Goal: Task Accomplishment & Management: Use online tool/utility

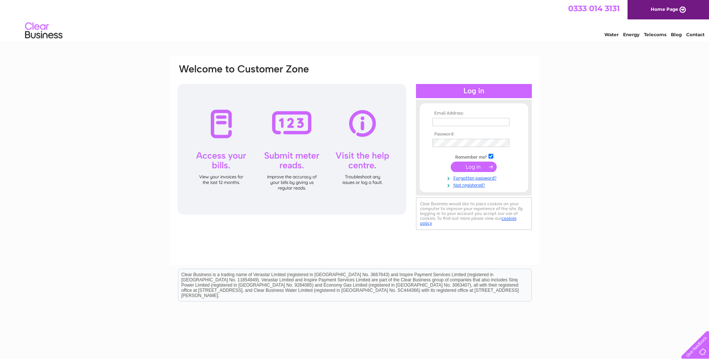
click at [478, 120] on input "text" at bounding box center [470, 122] width 77 height 8
type input "[EMAIL_ADDRESS][DOMAIN_NAME]"
click at [457, 167] on input "submit" at bounding box center [474, 168] width 46 height 10
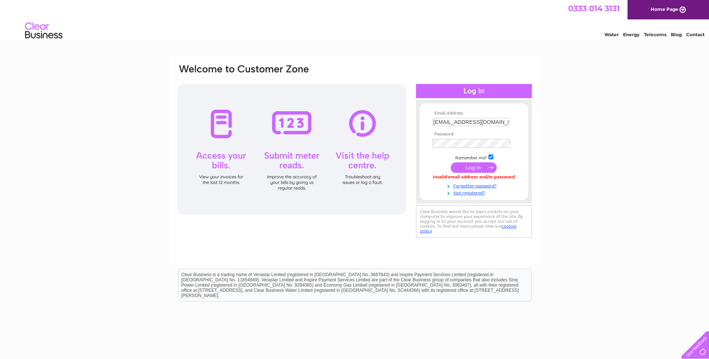
click at [484, 167] on input "submit" at bounding box center [474, 168] width 46 height 10
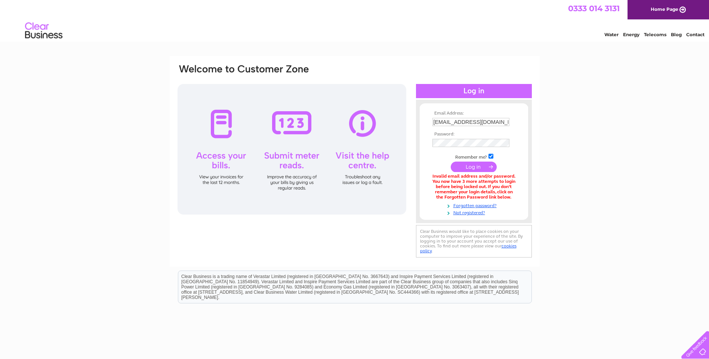
click at [473, 171] on input "submit" at bounding box center [474, 167] width 46 height 10
click at [476, 169] on input "submit" at bounding box center [474, 168] width 46 height 10
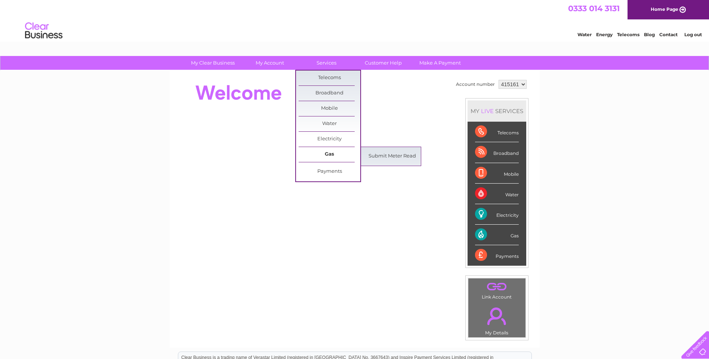
click at [323, 155] on link "Gas" at bounding box center [330, 154] width 62 height 15
click at [391, 155] on link "Submit Meter Read" at bounding box center [392, 156] width 62 height 15
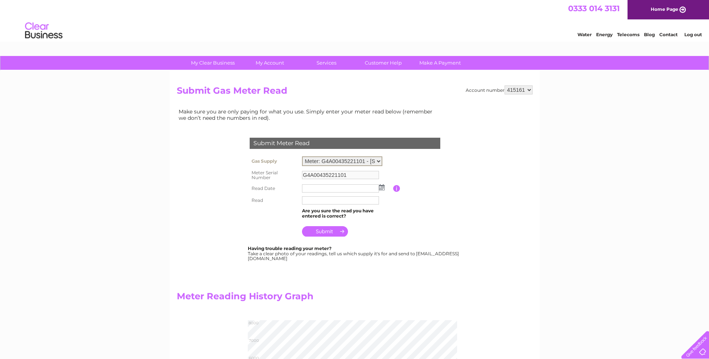
click at [379, 162] on select "Meter: G4A00435221101 - [STREET_ADDRESS][PERSON_NAME][PERSON_NAME] Meter: G4K15…" at bounding box center [342, 162] width 80 height 10
click at [302, 157] on select "Meter: G4A00435221101 - [STREET_ADDRESS][PERSON_NAME][PERSON_NAME] Meter: G4K15…" at bounding box center [342, 162] width 80 height 10
click at [381, 187] on img at bounding box center [382, 188] width 6 height 6
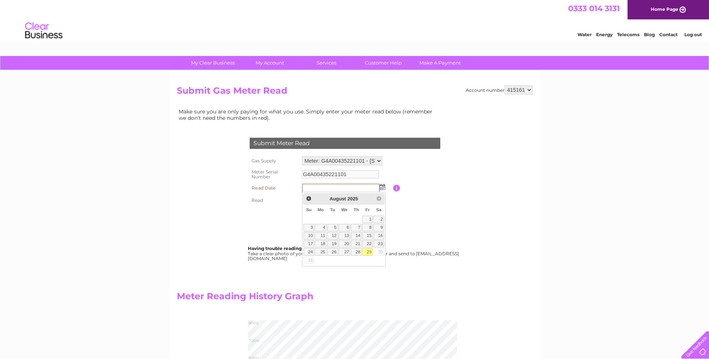
click at [369, 253] on link "29" at bounding box center [367, 251] width 10 height 7
type input "2025/08/29"
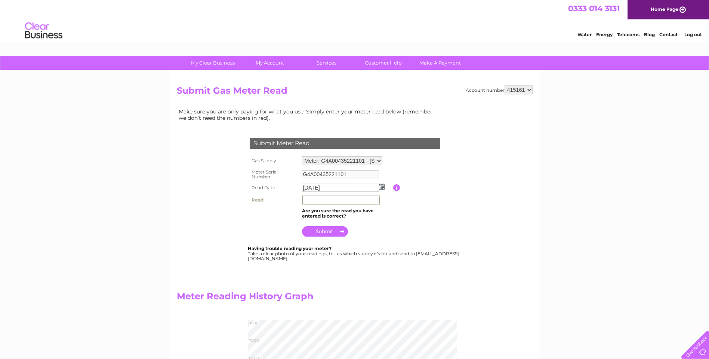
click at [330, 198] on input "text" at bounding box center [341, 200] width 78 height 9
click at [303, 201] on input "7356" at bounding box center [341, 200] width 78 height 9
type input "07356"
click at [331, 235] on input "submit" at bounding box center [325, 231] width 46 height 10
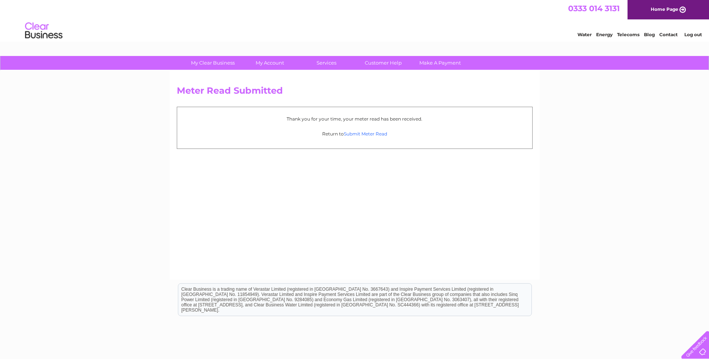
click at [367, 133] on link "Submit Meter Read" at bounding box center [365, 134] width 43 height 6
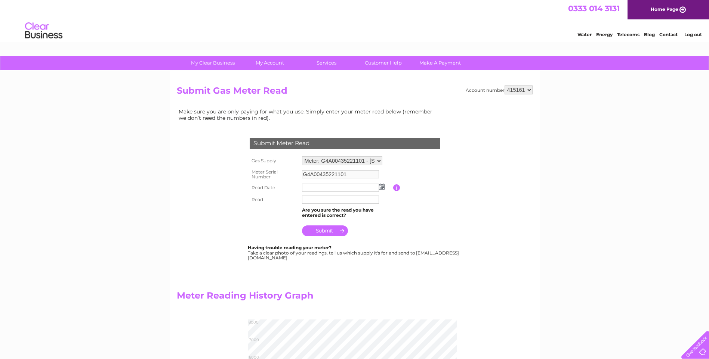
click at [377, 160] on select "Meter: G4A00435221101 - [STREET_ADDRESS][PERSON_NAME][PERSON_NAME] Meter: G4K15…" at bounding box center [342, 161] width 80 height 9
select select "37374"
click at [302, 157] on select "Meter: G4A00435221101 - 27 Hale Road, Walton, Liverpool, L4 3RL Meter: G4K15689…" at bounding box center [342, 162] width 80 height 10
type input "G4K15689800501"
click at [380, 191] on td at bounding box center [346, 188] width 93 height 12
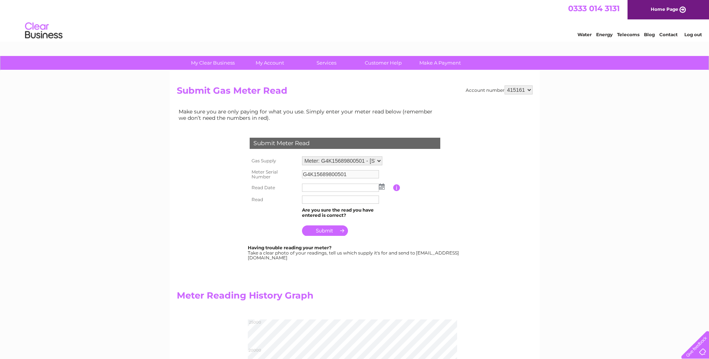
click at [382, 186] on img at bounding box center [382, 187] width 6 height 6
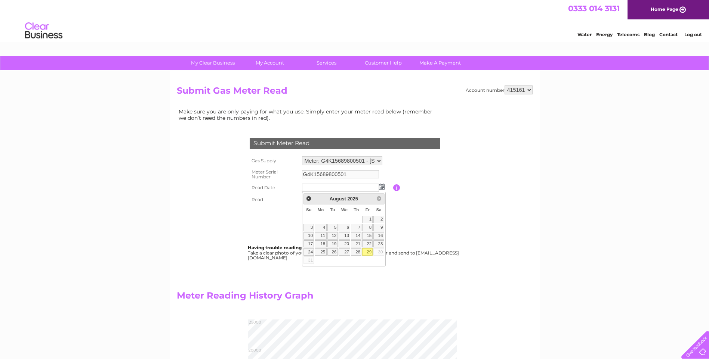
click at [365, 251] on link "29" at bounding box center [367, 251] width 10 height 7
type input "[DATE]"
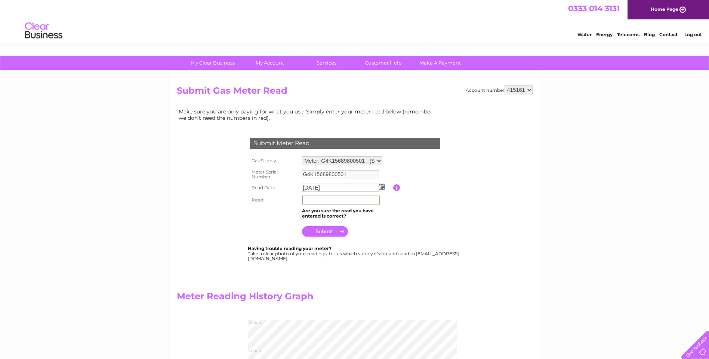
click at [338, 202] on input "text" at bounding box center [341, 200] width 78 height 9
type input "24080"
click at [333, 235] on input "submit" at bounding box center [325, 231] width 46 height 10
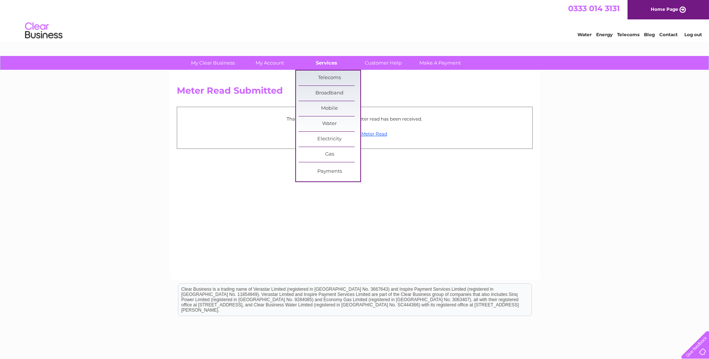
click at [332, 61] on link "Services" at bounding box center [327, 63] width 62 height 14
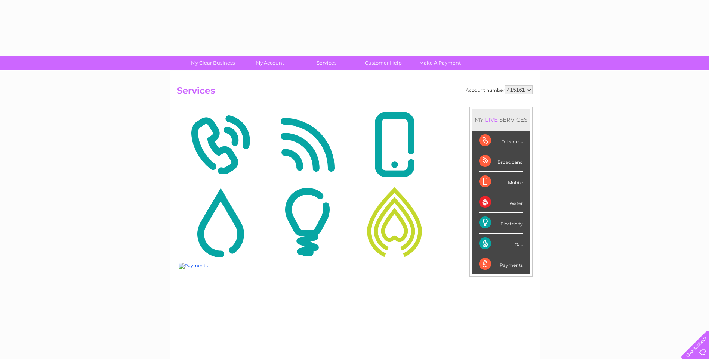
drag, startPoint x: 0, startPoint y: 0, endPoint x: 339, endPoint y: 136, distance: 365.0
click at [339, 137] on img at bounding box center [307, 145] width 83 height 72
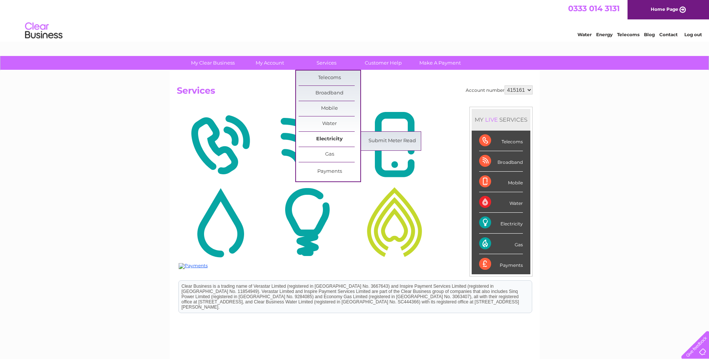
click at [318, 137] on link "Electricity" at bounding box center [330, 139] width 62 height 15
click at [393, 140] on link "Submit Meter Read" at bounding box center [392, 141] width 62 height 15
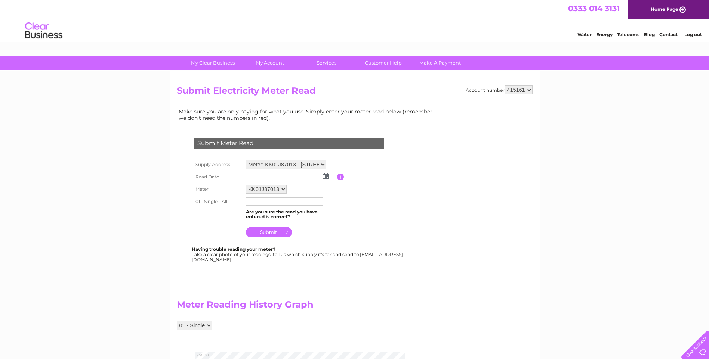
click at [329, 176] on td at bounding box center [290, 177] width 93 height 12
click at [327, 176] on img at bounding box center [326, 176] width 6 height 6
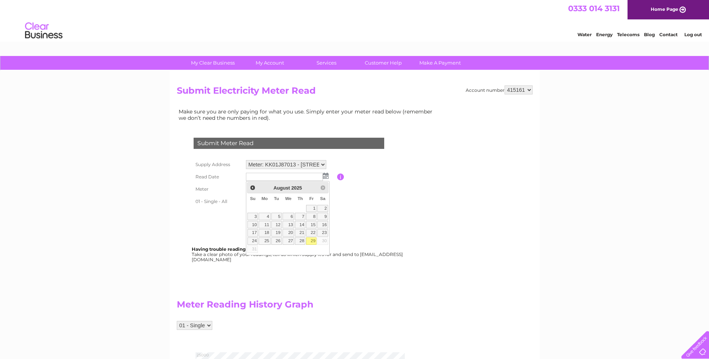
click at [325, 176] on img at bounding box center [326, 176] width 6 height 6
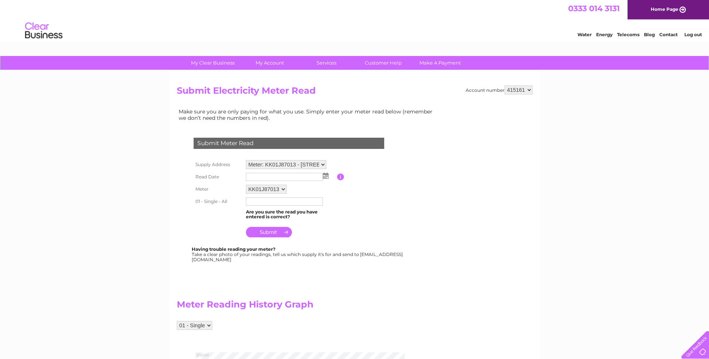
click at [325, 176] on img at bounding box center [326, 176] width 6 height 6
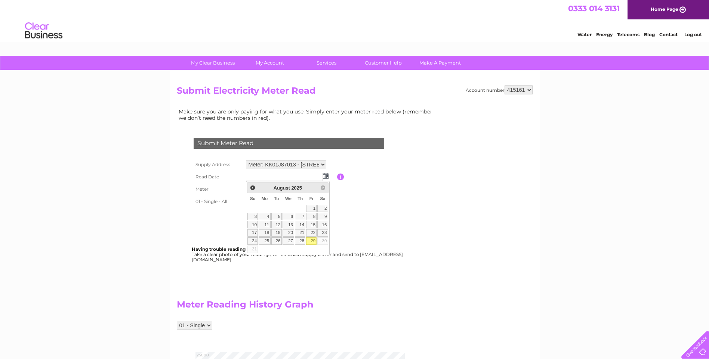
click at [312, 240] on link "29" at bounding box center [311, 241] width 10 height 7
type input "[DATE]"
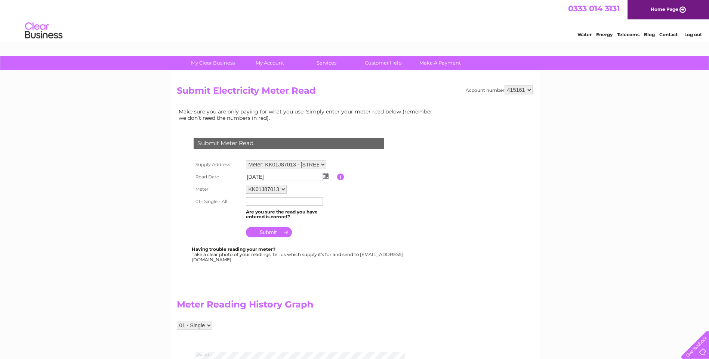
click at [284, 203] on input "text" at bounding box center [284, 202] width 77 height 8
type input "23422"
click at [277, 232] on input "submit" at bounding box center [269, 232] width 46 height 10
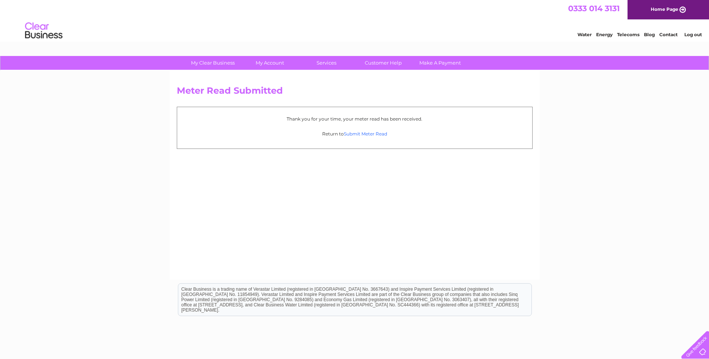
click at [363, 134] on link "Submit Meter Read" at bounding box center [365, 134] width 43 height 6
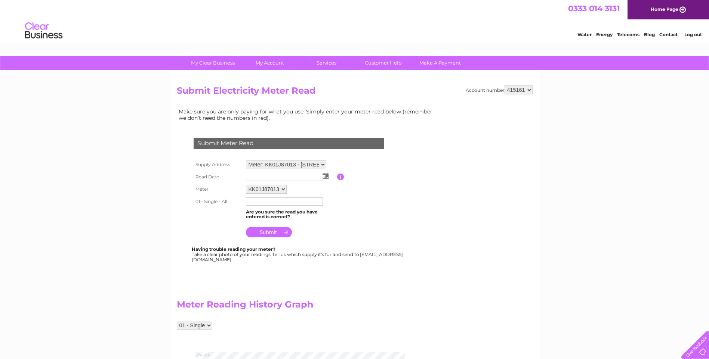
click at [324, 166] on select "Meter: KK01J87013 - 25 Hale Road, Walton, Liverpool, L4 3RL Meter: L310J18213 -…" at bounding box center [286, 164] width 80 height 9
select select "136781"
click at [246, 160] on select "Meter: KK01J87013 - 25 Hale Road, Walton, Liverpool, L4 3RL Meter: L310J18213 -…" at bounding box center [286, 165] width 80 height 10
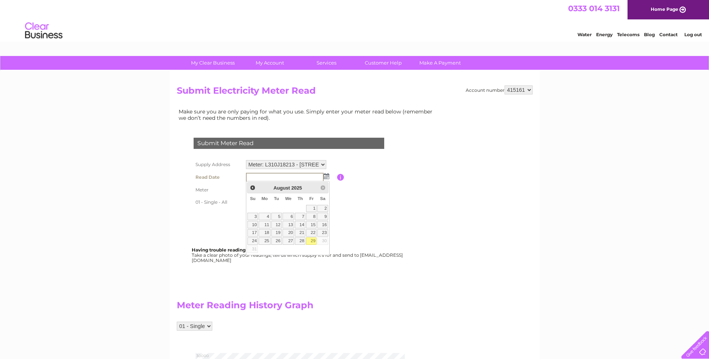
click at [315, 242] on link "29" at bounding box center [311, 241] width 10 height 7
type input "[DATE]"
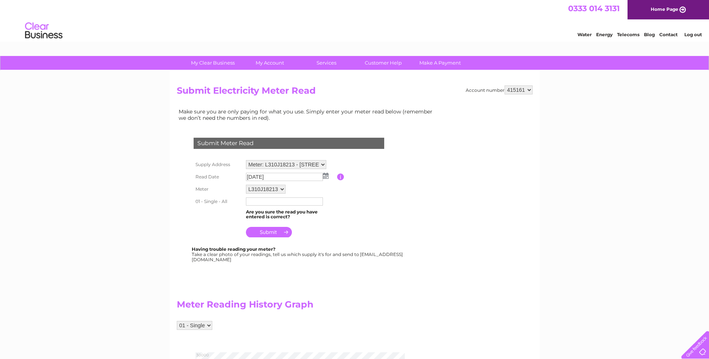
click at [275, 207] on td at bounding box center [290, 202] width 93 height 12
click at [274, 203] on input "text" at bounding box center [284, 202] width 77 height 8
type input "27758"
click at [279, 233] on input "submit" at bounding box center [269, 233] width 46 height 10
